Goal: Task Accomplishment & Management: Complete application form

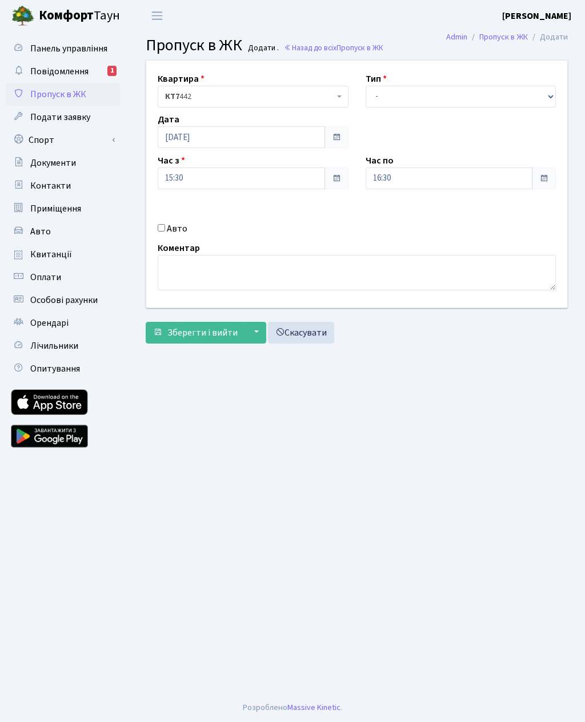
select select "3"
click at [378, 175] on input "16:30" at bounding box center [449, 178] width 167 height 22
click at [397, 206] on icon at bounding box center [397, 217] width 31 height 31
click at [397, 207] on icon at bounding box center [397, 217] width 31 height 31
click at [397, 208] on icon at bounding box center [397, 217] width 31 height 31
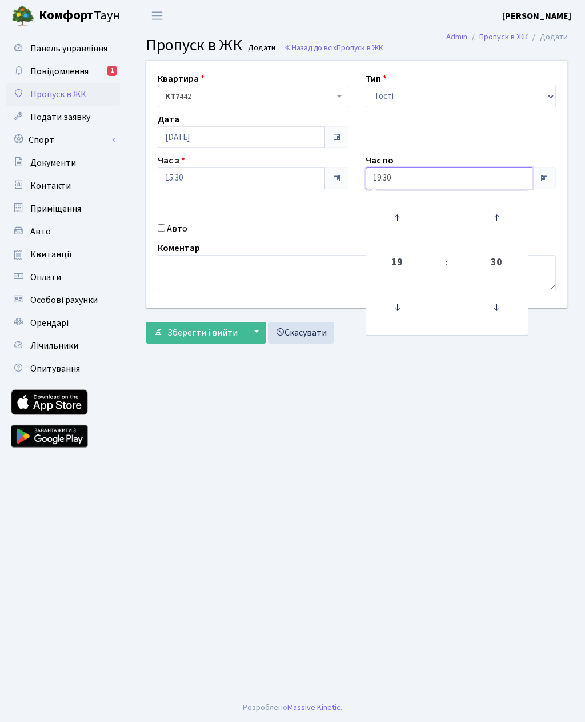
click at [397, 208] on icon at bounding box center [397, 217] width 31 height 31
click at [390, 210] on icon at bounding box center [397, 217] width 31 height 31
click at [397, 210] on icon at bounding box center [397, 217] width 31 height 31
type input "22:30"
click at [318, 440] on main "Admin Пропуск в ЖК Додати Пропуск в ЖК Додати . Назад до всіх Пропуск в ЖК Квар…" at bounding box center [357, 362] width 457 height 662
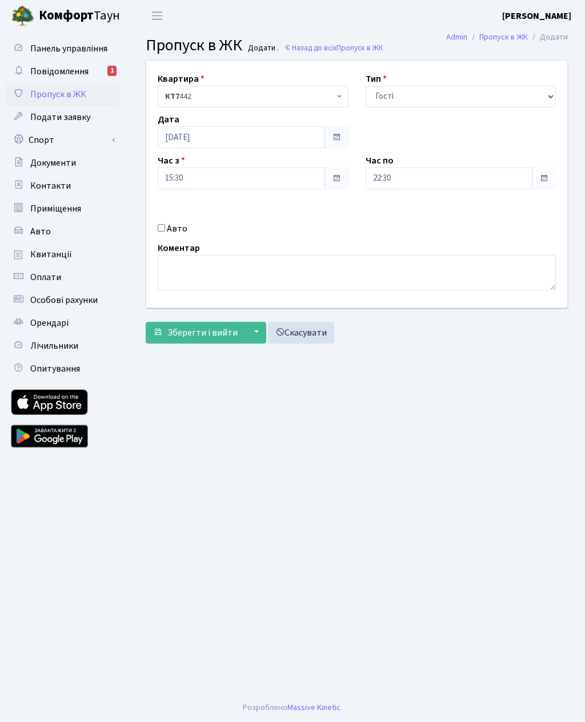
click at [165, 224] on input "Авто" at bounding box center [161, 227] width 7 height 7
checkbox input "true"
type input "KA6102MB"
click at [173, 331] on span "Зберегти і вийти" at bounding box center [202, 332] width 70 height 13
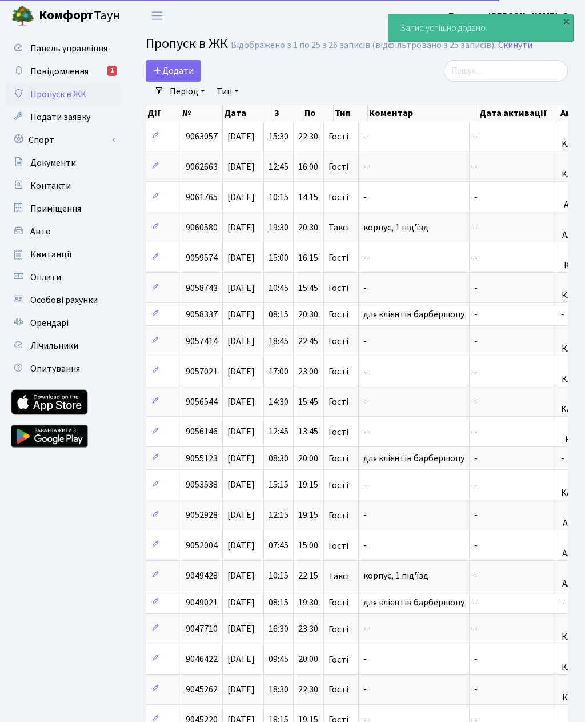
select select "25"
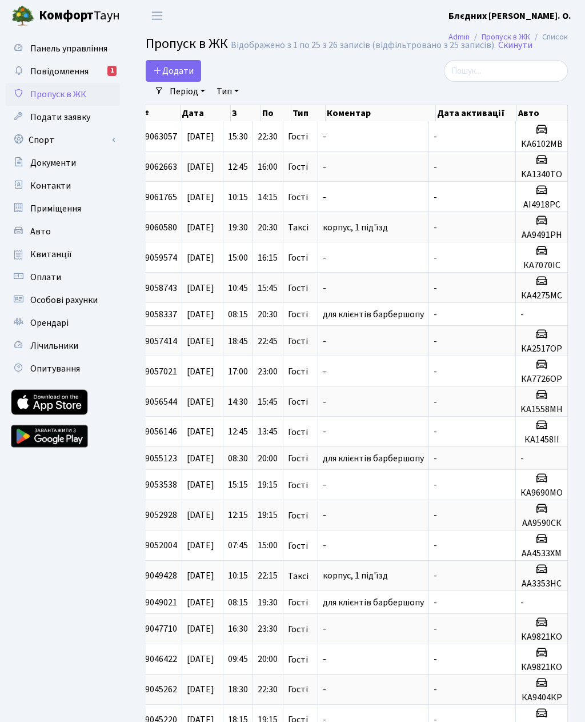
scroll to position [0, 42]
